Goal: Task Accomplishment & Management: Manage account settings

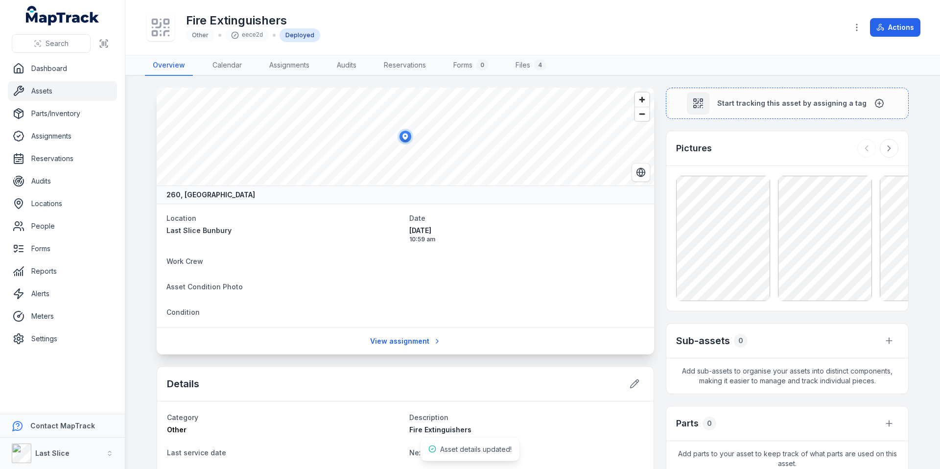
click at [65, 89] on link "Assets" at bounding box center [62, 91] width 109 height 20
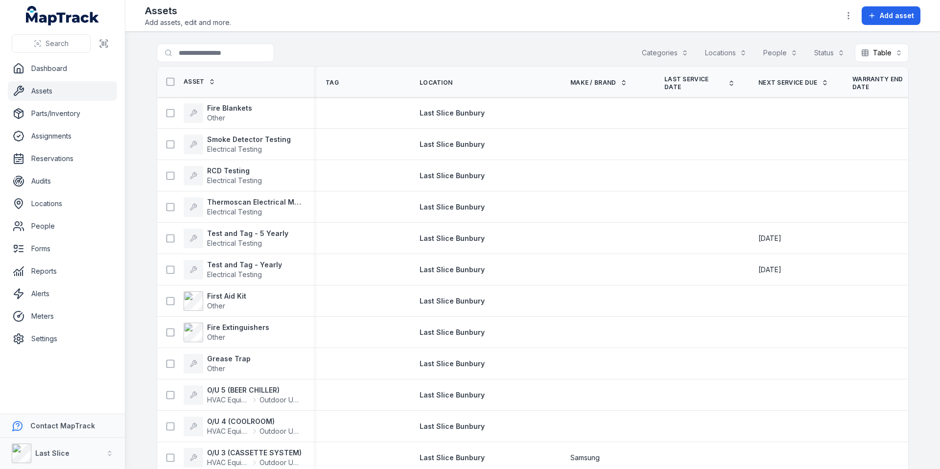
click at [548, 19] on div "Assets Add assets, edit and more. Add asset" at bounding box center [532, 15] width 775 height 23
click at [845, 19] on icon "button" at bounding box center [848, 16] width 10 height 10
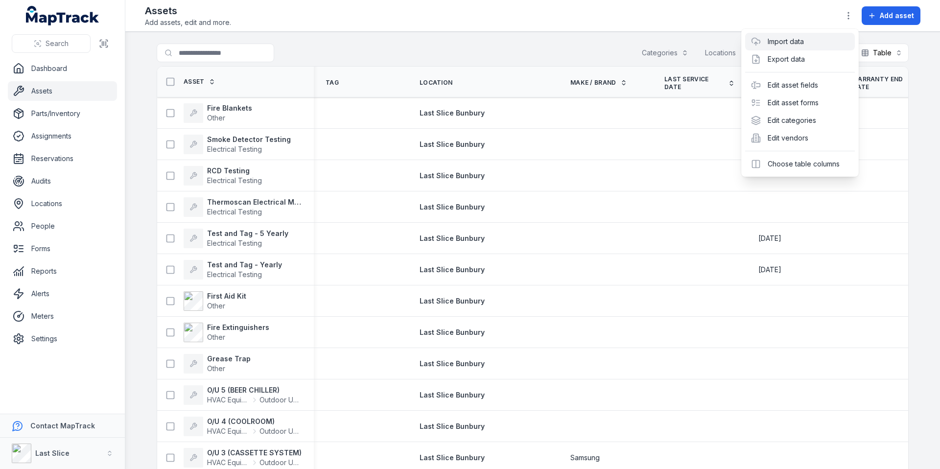
click at [804, 45] on link "Import data" at bounding box center [786, 42] width 36 height 10
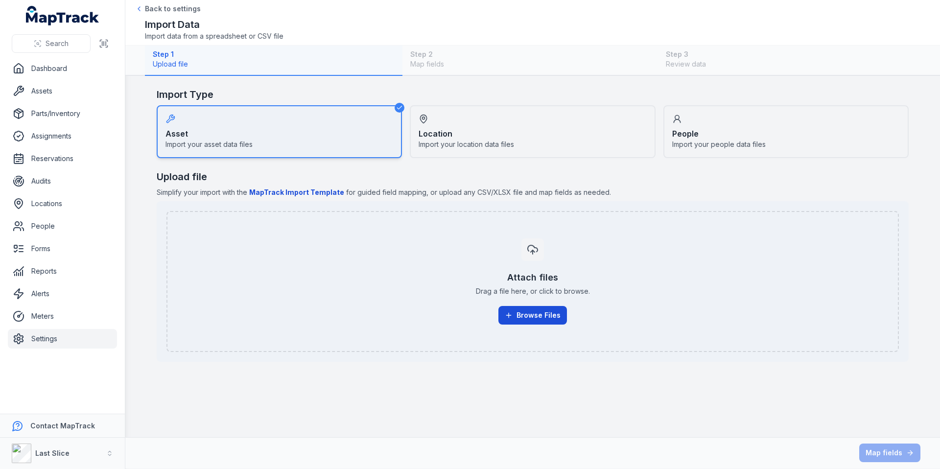
click at [527, 317] on button "Browse Files" at bounding box center [532, 315] width 69 height 19
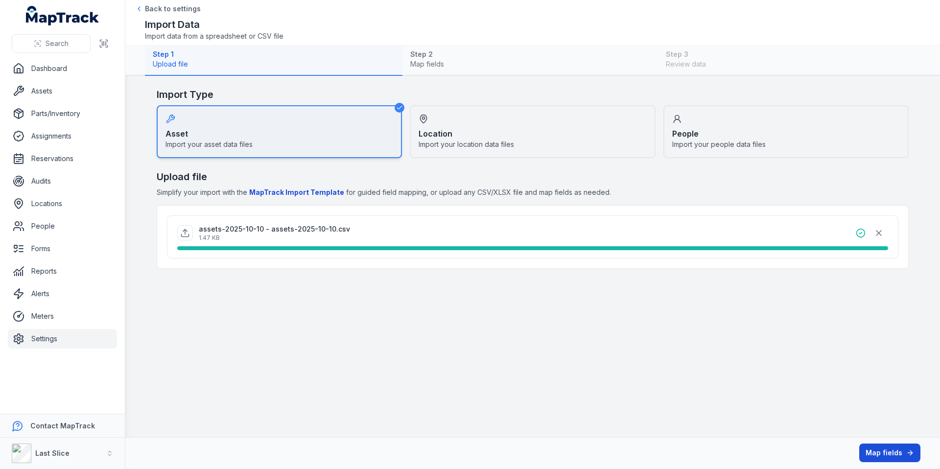
click at [875, 457] on button "Map fields" at bounding box center [889, 453] width 61 height 19
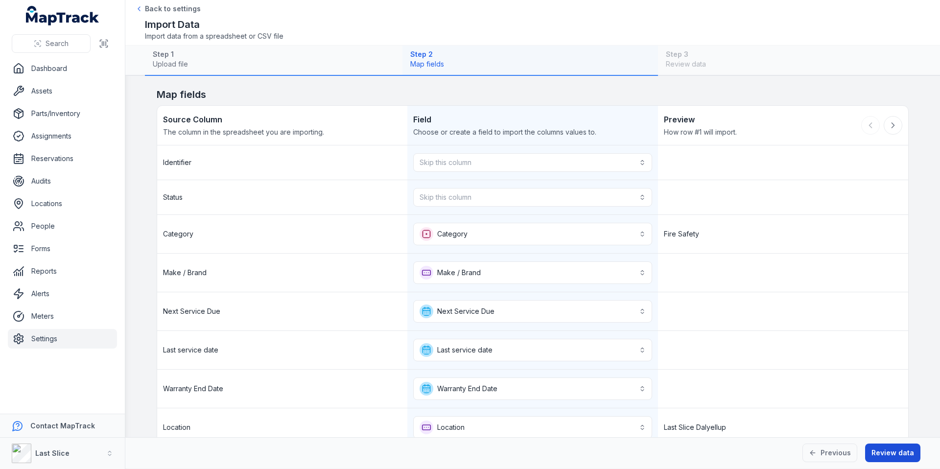
click at [900, 455] on button "Review data" at bounding box center [892, 453] width 55 height 19
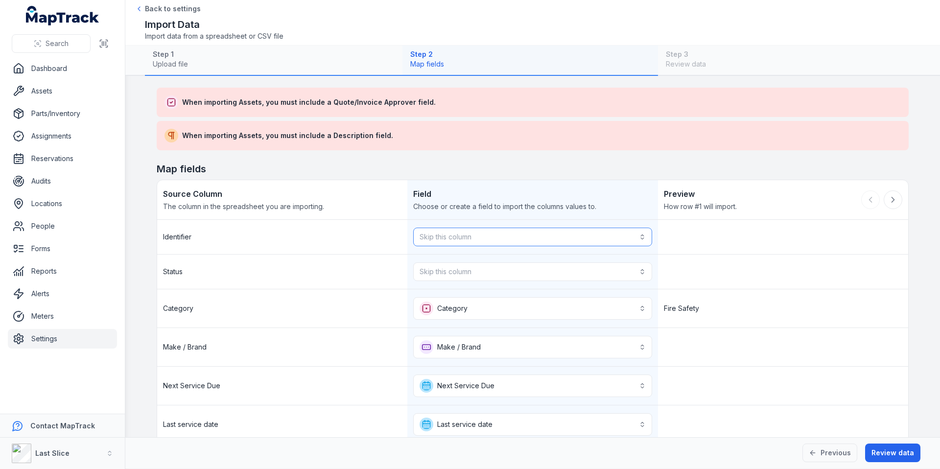
click at [456, 238] on button "Skip this column" at bounding box center [532, 237] width 238 height 19
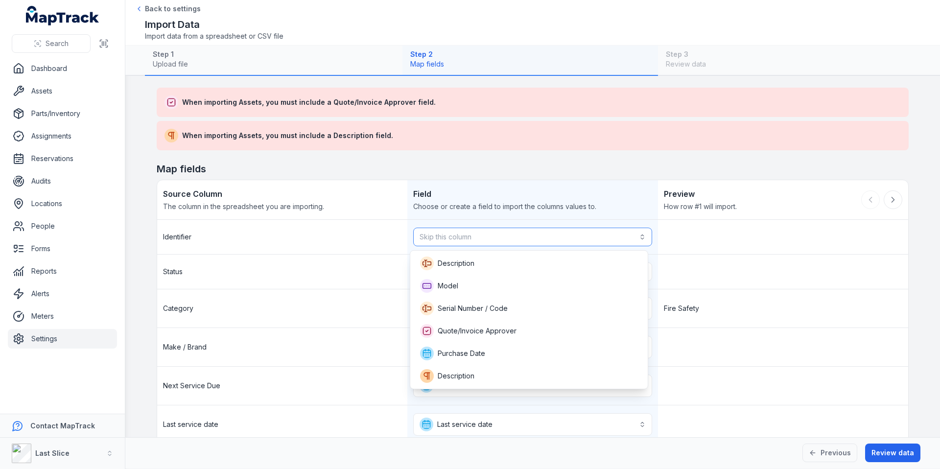
click at [457, 237] on button "Skip this column" at bounding box center [532, 237] width 238 height 19
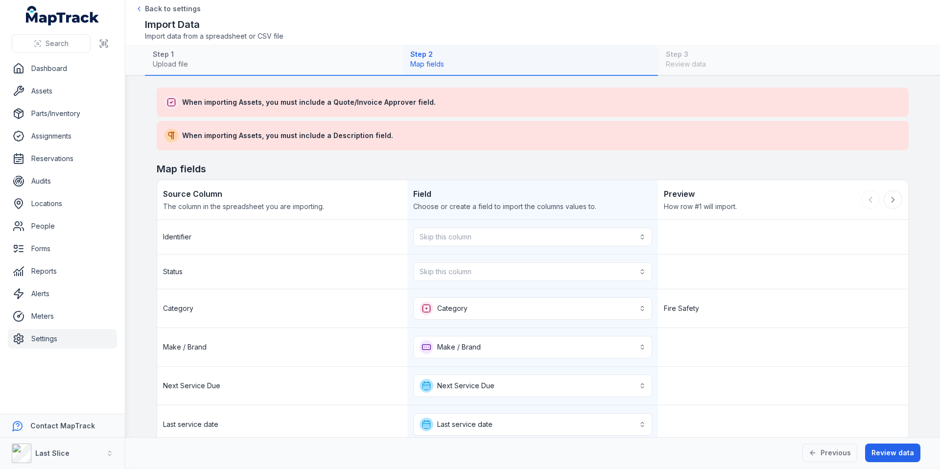
click at [418, 98] on span "When importing Assets, you must include a Quote/Invoice Approver field." at bounding box center [309, 102] width 254 height 10
click at [49, 343] on link "Settings" at bounding box center [62, 339] width 109 height 20
click at [51, 331] on link "Settings" at bounding box center [62, 339] width 109 height 20
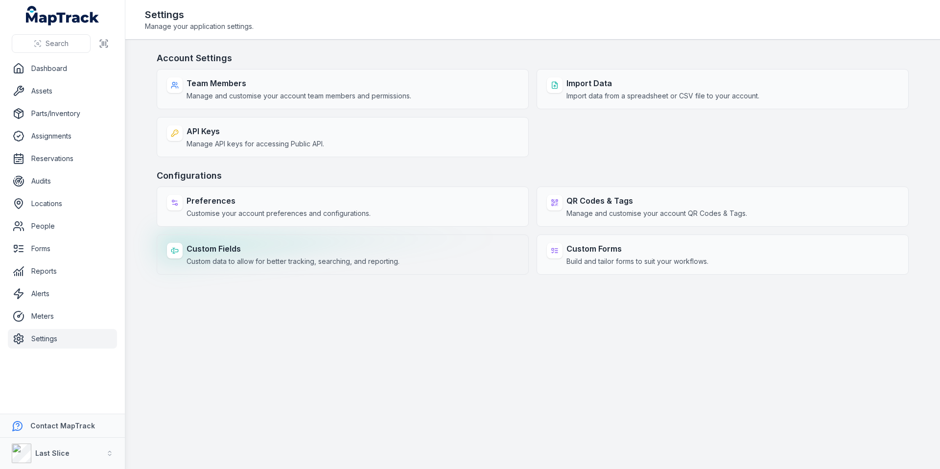
click at [239, 254] on strong "Custom Fields" at bounding box center [293, 249] width 213 height 12
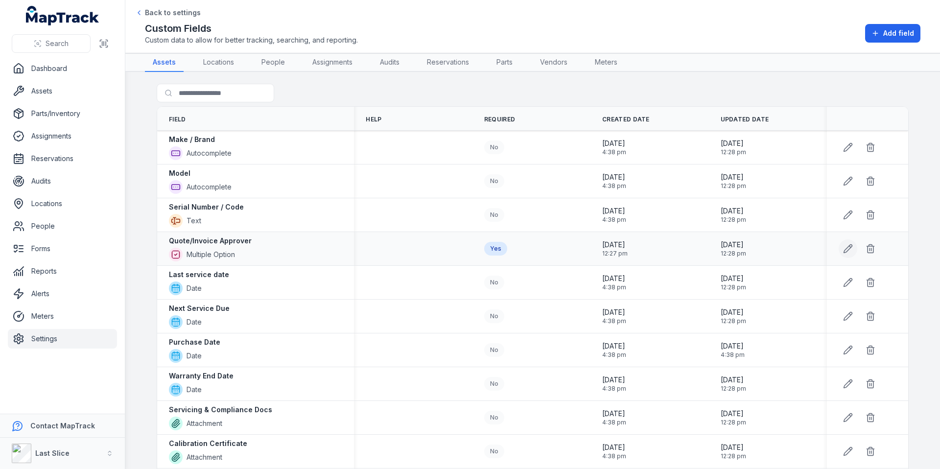
click at [847, 249] on icon at bounding box center [848, 249] width 10 height 10
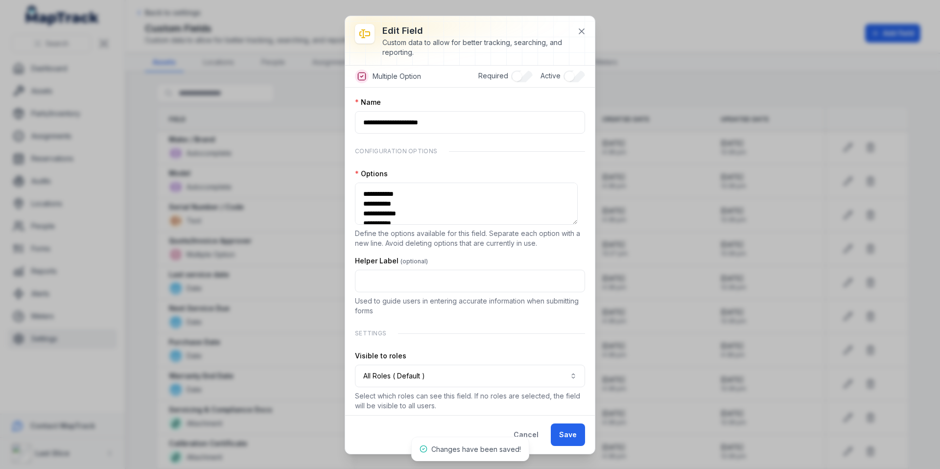
click at [558, 437] on button "Save" at bounding box center [568, 434] width 34 height 23
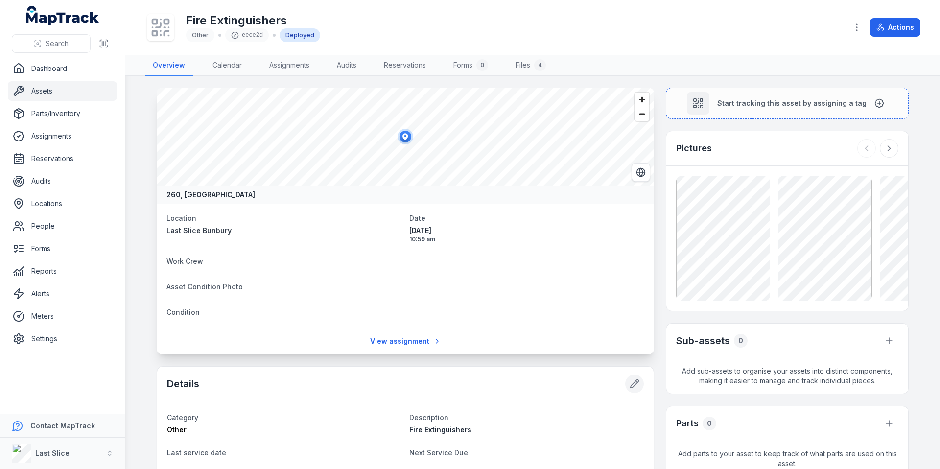
click at [625, 380] on button at bounding box center [634, 383] width 19 height 19
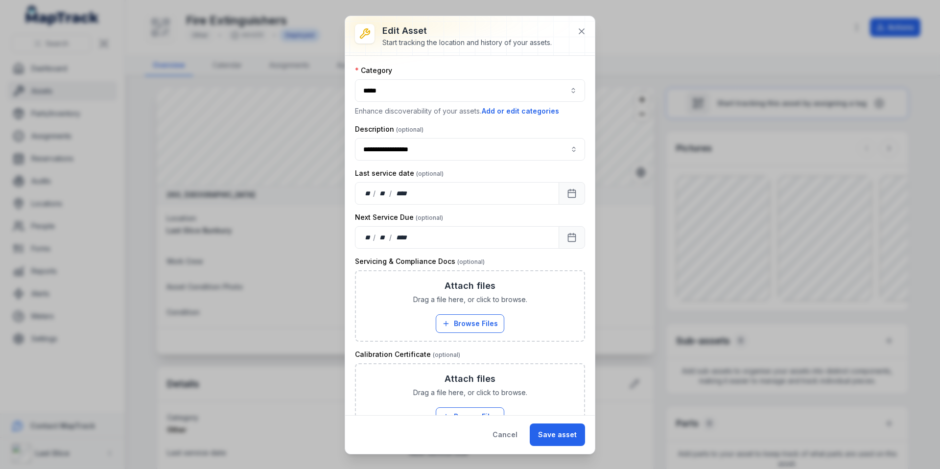
click at [416, 90] on div "*****" at bounding box center [470, 90] width 230 height 23
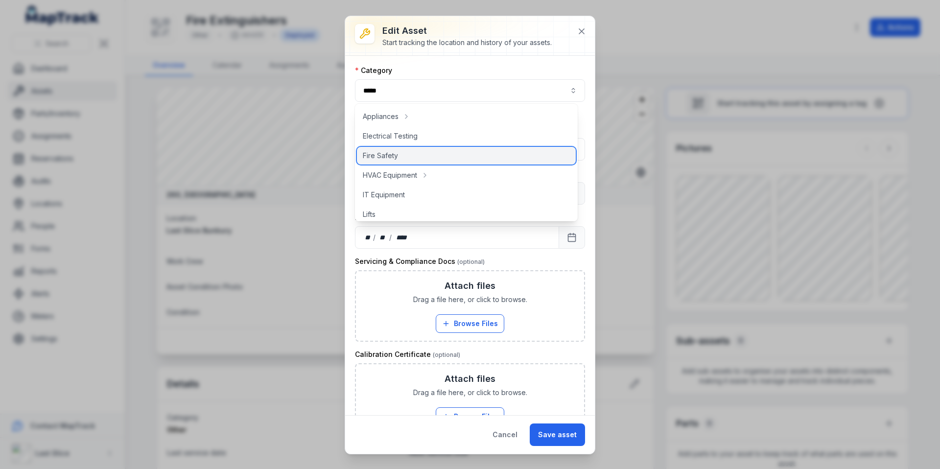
click at [400, 154] on div "Fire Safety" at bounding box center [466, 156] width 219 height 18
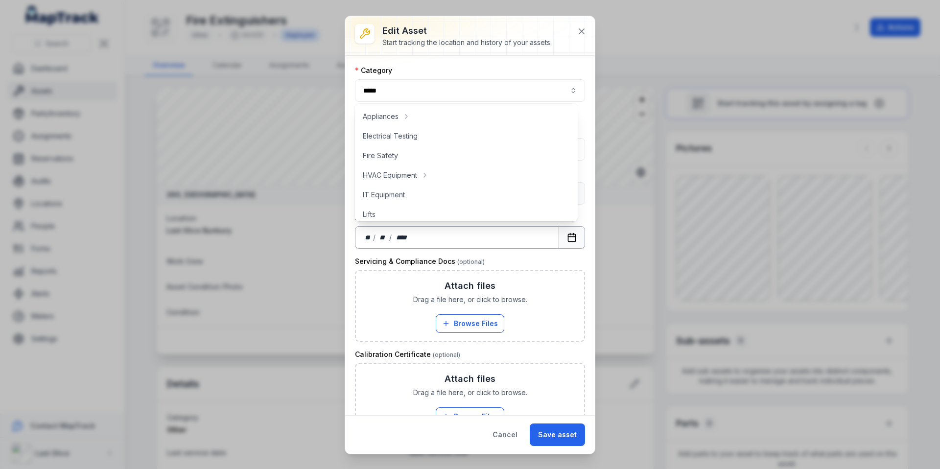
type input "**********"
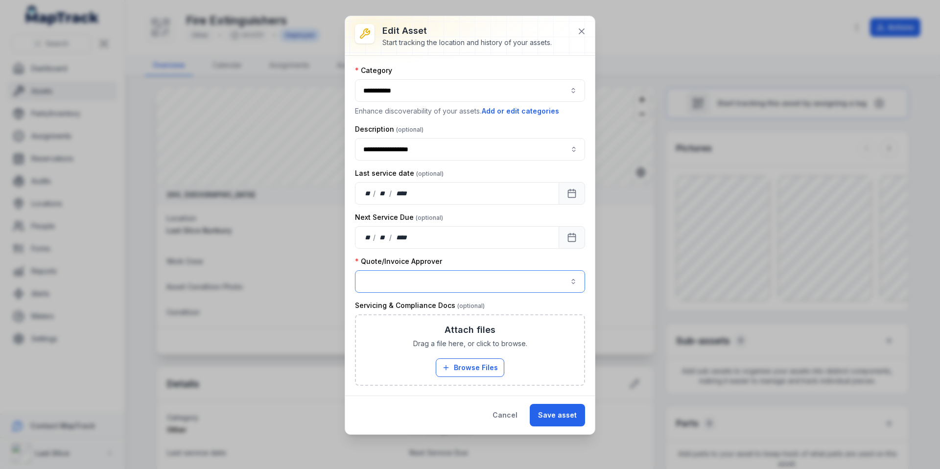
click at [461, 282] on button "button" at bounding box center [470, 281] width 230 height 23
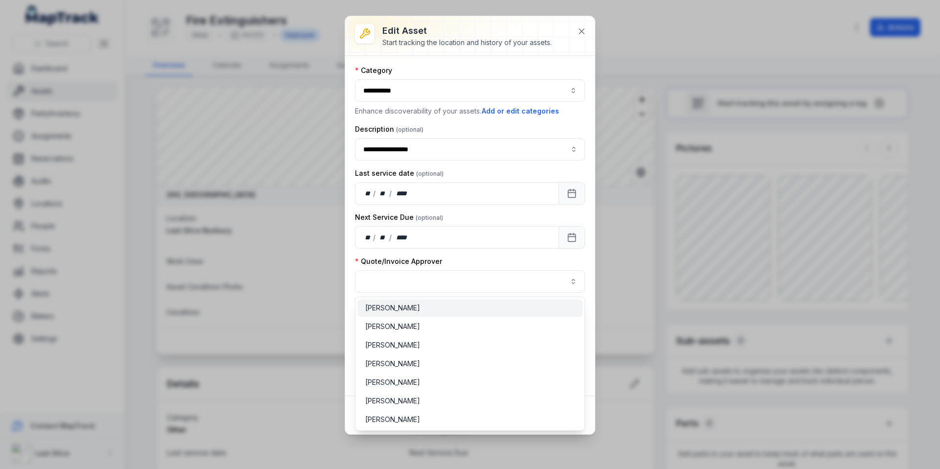
click at [416, 307] on div "[PERSON_NAME]" at bounding box center [470, 308] width 210 height 10
click at [405, 311] on span "[PERSON_NAME]" at bounding box center [393, 308] width 56 height 10
click at [485, 305] on div "[PERSON_NAME]" at bounding box center [470, 308] width 210 height 10
click at [594, 360] on div "**********" at bounding box center [470, 226] width 250 height 340
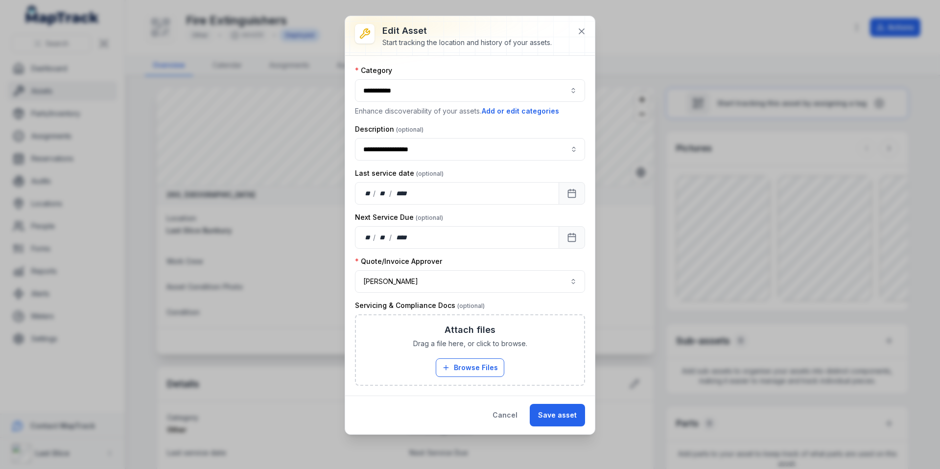
click at [565, 420] on button "Save asset" at bounding box center [557, 415] width 55 height 23
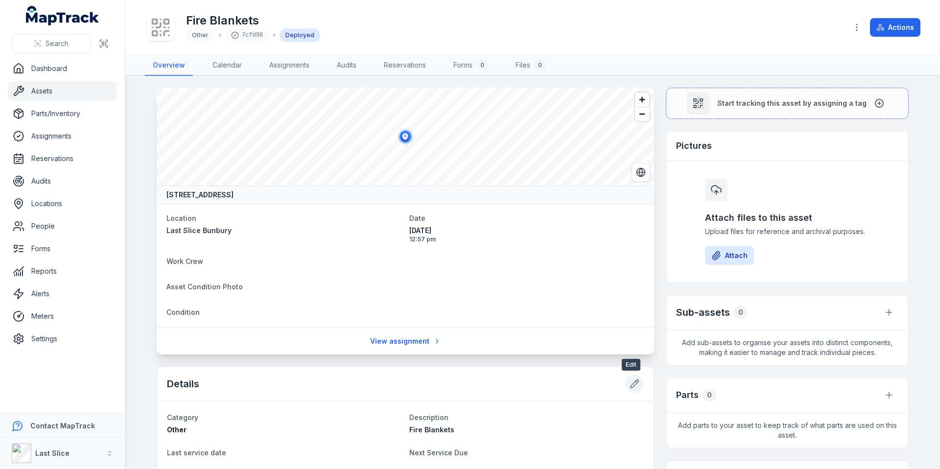
click at [630, 388] on icon at bounding box center [635, 384] width 10 height 10
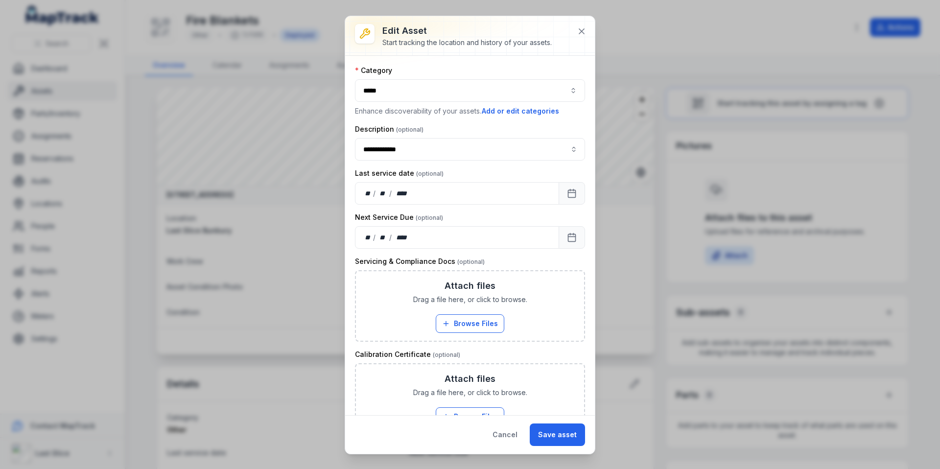
click at [392, 96] on div "*****" at bounding box center [470, 90] width 230 height 23
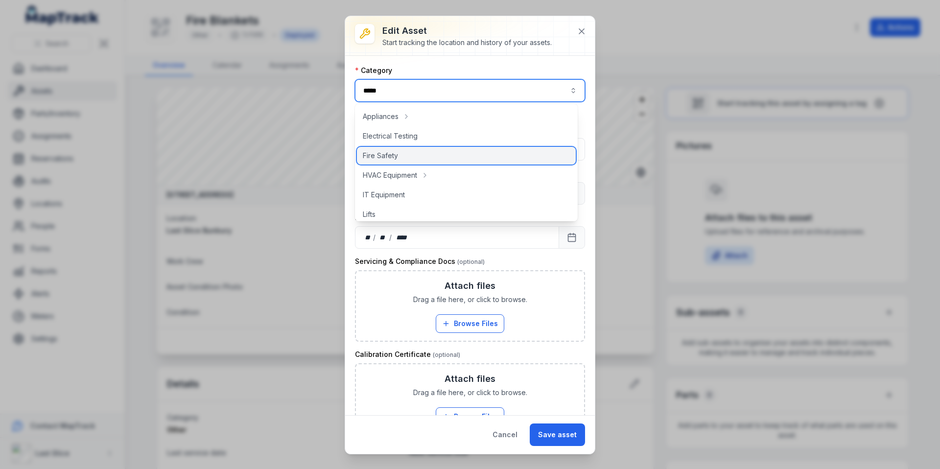
click at [403, 155] on div "Fire Safety" at bounding box center [466, 156] width 219 height 18
type input "**********"
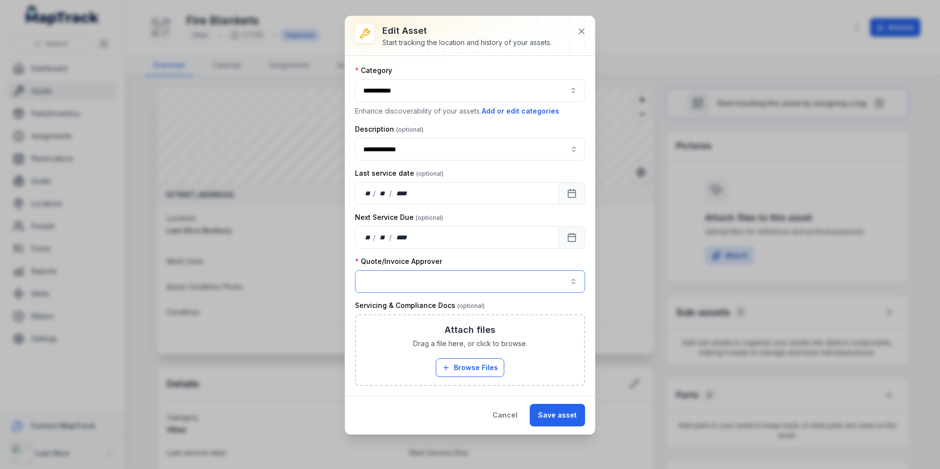
click at [444, 272] on button "button" at bounding box center [470, 281] width 230 height 23
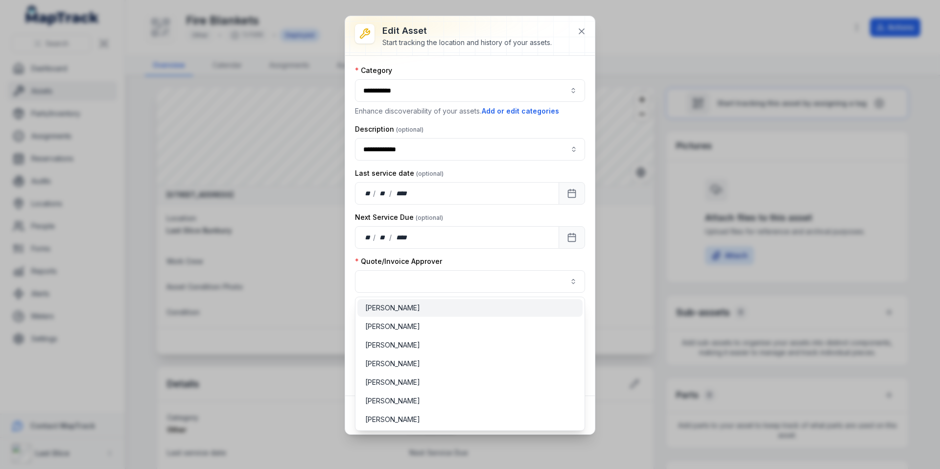
click at [399, 313] on div "[PERSON_NAME]" at bounding box center [469, 308] width 225 height 18
click at [592, 418] on div "**********" at bounding box center [470, 225] width 250 height 418
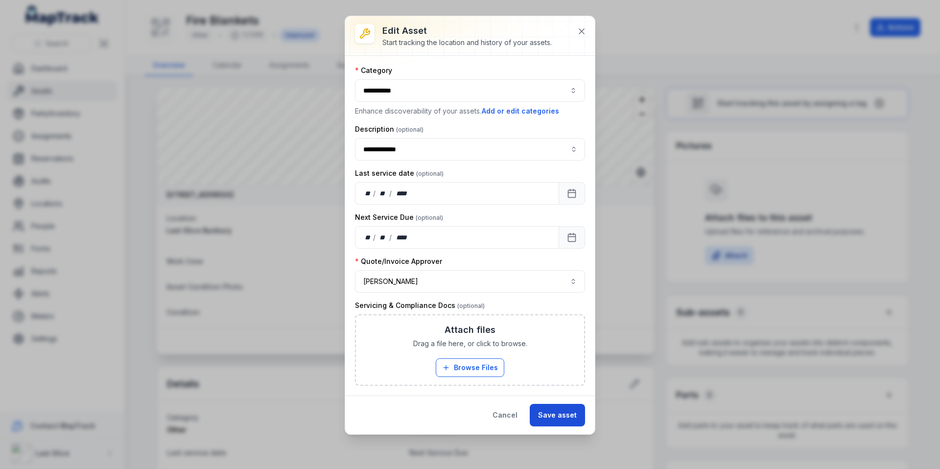
click at [570, 419] on button "Save asset" at bounding box center [557, 415] width 55 height 23
